Goal: Transaction & Acquisition: Register for event/course

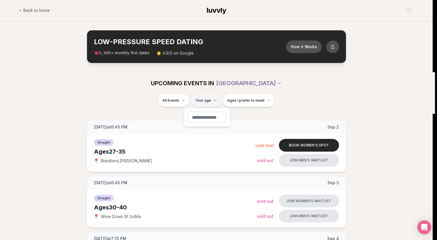
type input "**"
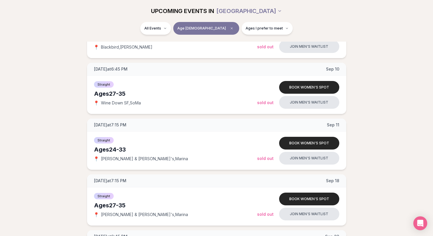
scroll to position [221, 2]
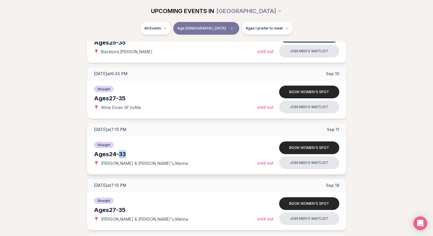
drag, startPoint x: 119, startPoint y: 153, endPoint x: 135, endPoint y: 152, distance: 16.5
click at [135, 152] on div "Ages 24-33" at bounding box center [175, 154] width 163 height 8
drag, startPoint x: 128, startPoint y: 153, endPoint x: 84, endPoint y: 156, distance: 44.1
click at [84, 156] on div "Tuesday at 6:45 PM Sep 2 Ages 27-35 Straight 📍 Blackbird , Castro Book women's …" at bounding box center [216, 177] width 415 height 554
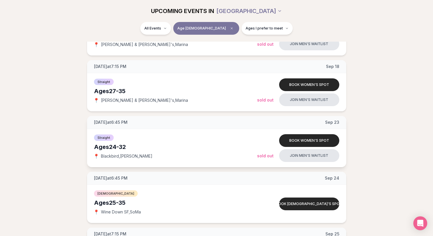
scroll to position [340, 2]
drag, startPoint x: 137, startPoint y: 147, endPoint x: 89, endPoint y: 146, distance: 47.4
click at [89, 146] on div "Straight Ages 24-32 📍 Blackbird , Castro Book women's spot Join men's waitlist …" at bounding box center [216, 148] width 259 height 38
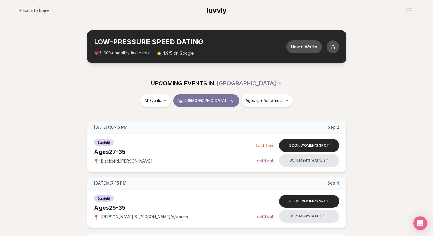
scroll to position [0, 2]
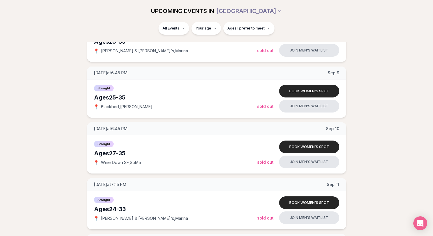
scroll to position [222, 2]
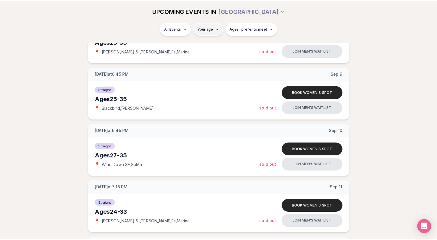
scroll to position [222, 0]
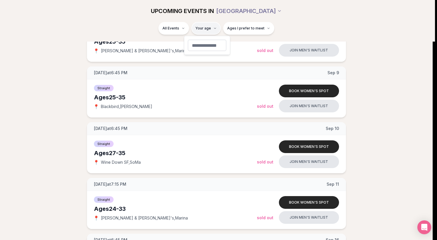
type input "***"
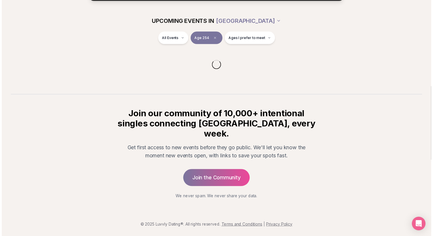
scroll to position [56, 0]
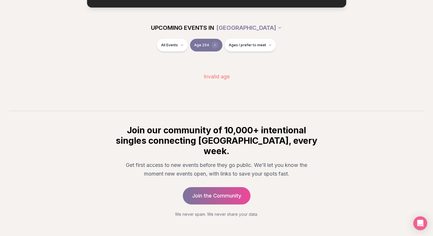
click at [216, 44] on icon "Clear age" at bounding box center [214, 44] width 3 height 3
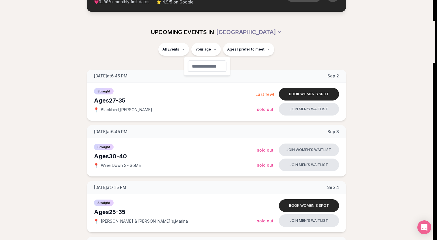
type input "**"
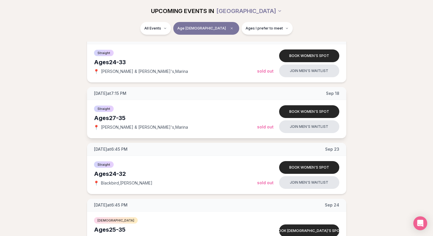
scroll to position [316, 0]
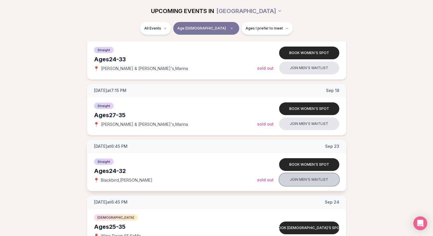
click at [306, 181] on button "Join men's waitlist" at bounding box center [309, 179] width 60 height 13
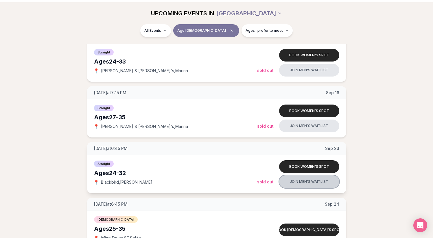
scroll to position [5, 0]
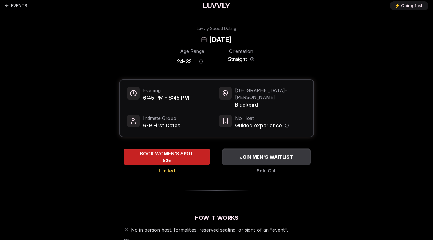
click at [269, 154] on span "JOIN MEN'S WAITLIST" at bounding box center [266, 157] width 56 height 7
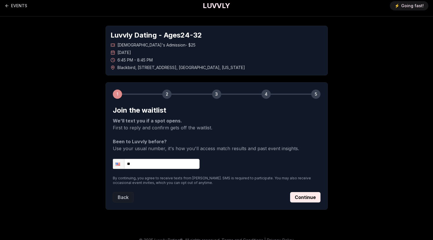
click at [147, 160] on input "**" at bounding box center [156, 164] width 87 height 10
click at [150, 163] on input "**" at bounding box center [156, 164] width 87 height 10
type input "**********"
click at [306, 198] on button "Continue" at bounding box center [305, 197] width 30 height 10
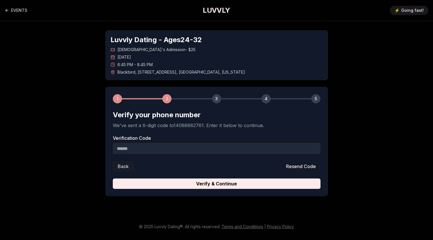
click at [161, 143] on input "Verification Code" at bounding box center [217, 149] width 208 height 12
type input "******"
click at [216, 179] on button "Verify & Continue" at bounding box center [217, 184] width 208 height 10
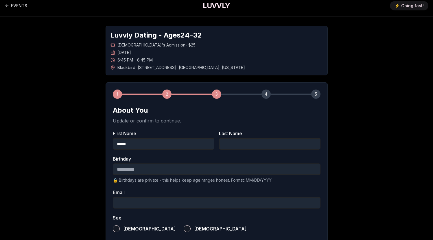
type input "*****"
type input "*******"
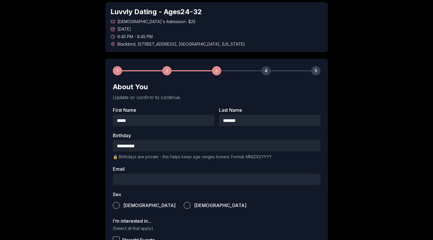
scroll to position [29, 0]
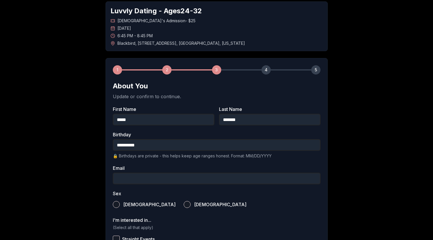
type input "**********"
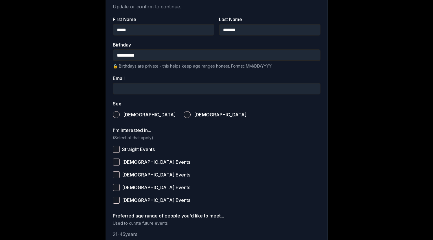
scroll to position [118, 0]
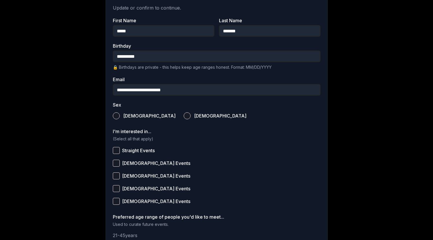
type input "**********"
click at [123, 117] on label "[DEMOGRAPHIC_DATA]" at bounding box center [144, 116] width 63 height 13
click at [120, 117] on button "[DEMOGRAPHIC_DATA]" at bounding box center [116, 116] width 7 height 7
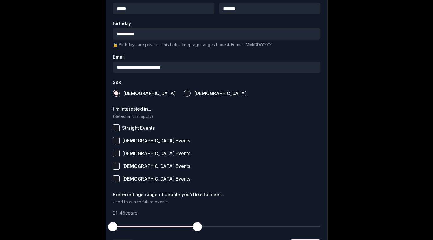
scroll to position [141, 0]
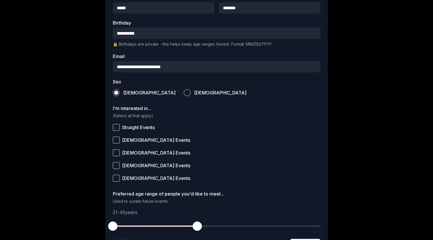
click at [139, 127] on span "Straight Events" at bounding box center [138, 127] width 33 height 5
click at [120, 127] on button "Straight Events" at bounding box center [116, 127] width 7 height 7
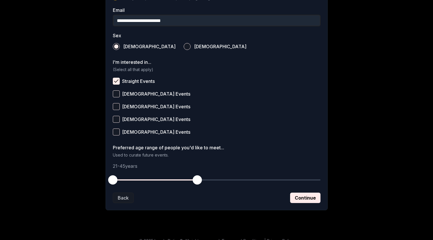
scroll to position [191, 0]
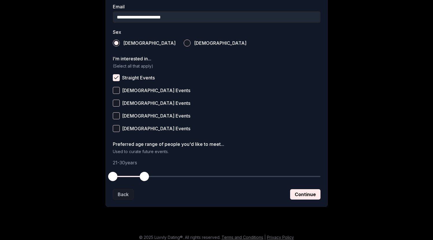
drag, startPoint x: 199, startPoint y: 176, endPoint x: 144, endPoint y: 178, distance: 54.7
click at [144, 178] on span "button" at bounding box center [144, 176] width 9 height 9
drag, startPoint x: 112, startPoint y: 173, endPoint x: 79, endPoint y: 173, distance: 32.7
click at [79, 173] on div "**********" at bounding box center [216, 23] width 405 height 386
click at [315, 195] on button "Continue" at bounding box center [305, 194] width 30 height 10
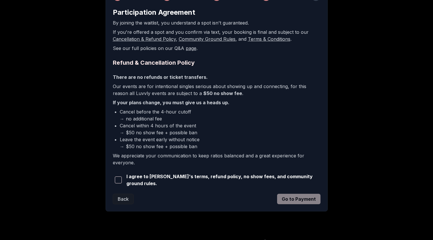
scroll to position [103, 0]
click at [117, 178] on span "button" at bounding box center [118, 179] width 7 height 7
drag, startPoint x: 305, startPoint y: 193, endPoint x: 288, endPoint y: 88, distance: 106.1
click at [288, 88] on form "Participation Agreement By joining the waitlist, you understand a spot isn't gu…" at bounding box center [217, 106] width 208 height 197
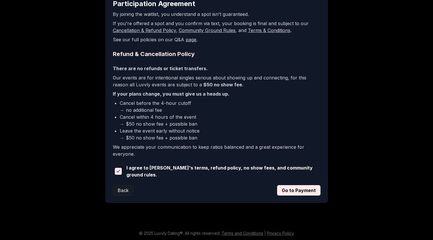
scroll to position [111, 0]
click at [298, 192] on button "Go to Payment" at bounding box center [298, 191] width 43 height 10
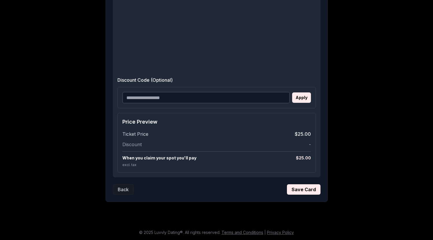
scroll to position [167, 0]
click at [310, 186] on button "Save Card" at bounding box center [304, 190] width 34 height 10
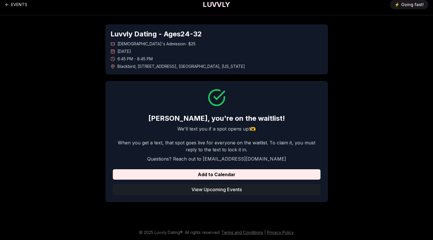
click at [232, 189] on button "View Upcoming Events" at bounding box center [217, 190] width 208 height 10
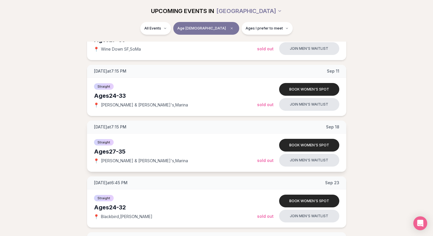
scroll to position [228, 1]
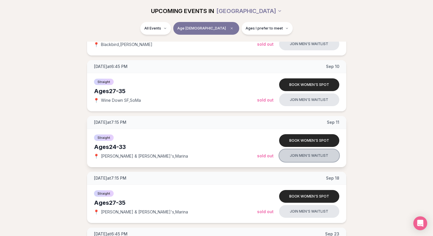
click at [318, 155] on button "Join men's waitlist" at bounding box center [309, 155] width 60 height 13
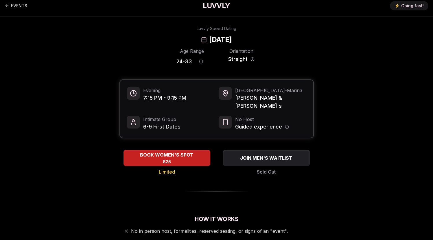
scroll to position [4, 0]
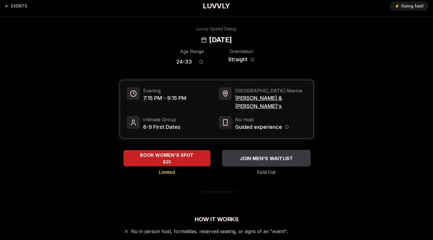
click at [260, 155] on span "JOIN MEN'S WAITLIST" at bounding box center [266, 158] width 56 height 7
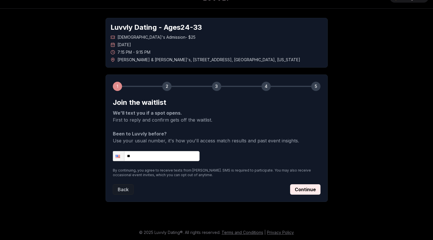
scroll to position [12, 0]
click at [169, 154] on input "**" at bounding box center [156, 156] width 87 height 10
type input "**********"
click at [306, 190] on button "Continue" at bounding box center [305, 190] width 30 height 10
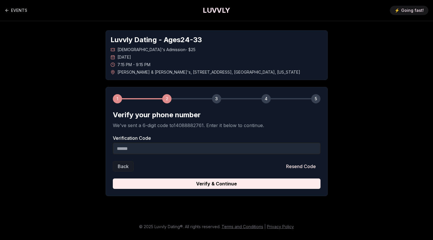
click at [145, 144] on input "Verification Code" at bounding box center [217, 149] width 208 height 12
type input "******"
click at [216, 179] on button "Verify & Continue" at bounding box center [217, 184] width 208 height 10
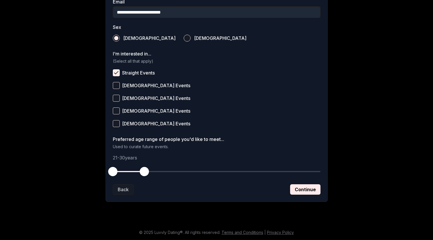
scroll to position [196, 0]
click at [312, 188] on button "Continue" at bounding box center [305, 190] width 30 height 10
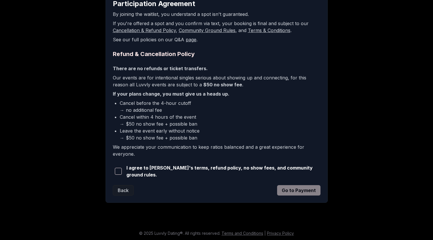
scroll to position [111, 0]
click at [118, 172] on span "button" at bounding box center [118, 171] width 7 height 7
click at [309, 189] on button "Go to Payment" at bounding box center [298, 191] width 43 height 10
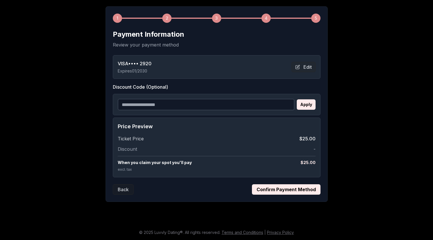
click at [286, 188] on button "Confirm Payment Method" at bounding box center [286, 190] width 69 height 10
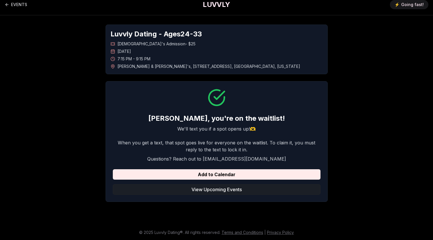
click at [211, 190] on button "View Upcoming Events" at bounding box center [217, 190] width 208 height 10
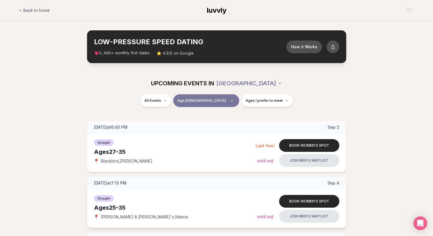
scroll to position [0, 1]
click at [250, 101] on span "Ages I prefer to meet" at bounding box center [264, 100] width 37 height 5
click at [240, 124] on span "Around my age" at bounding box center [245, 123] width 29 height 6
click at [227, 124] on button "Around my age" at bounding box center [225, 122] width 5 height 5
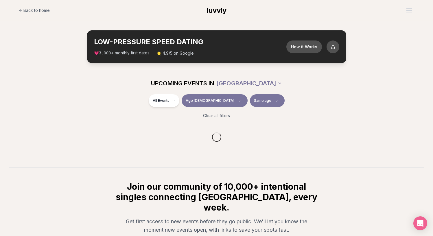
click at [287, 96] on div "All Events Age [DEMOGRAPHIC_DATA] Same age" at bounding box center [217, 101] width 324 height 15
